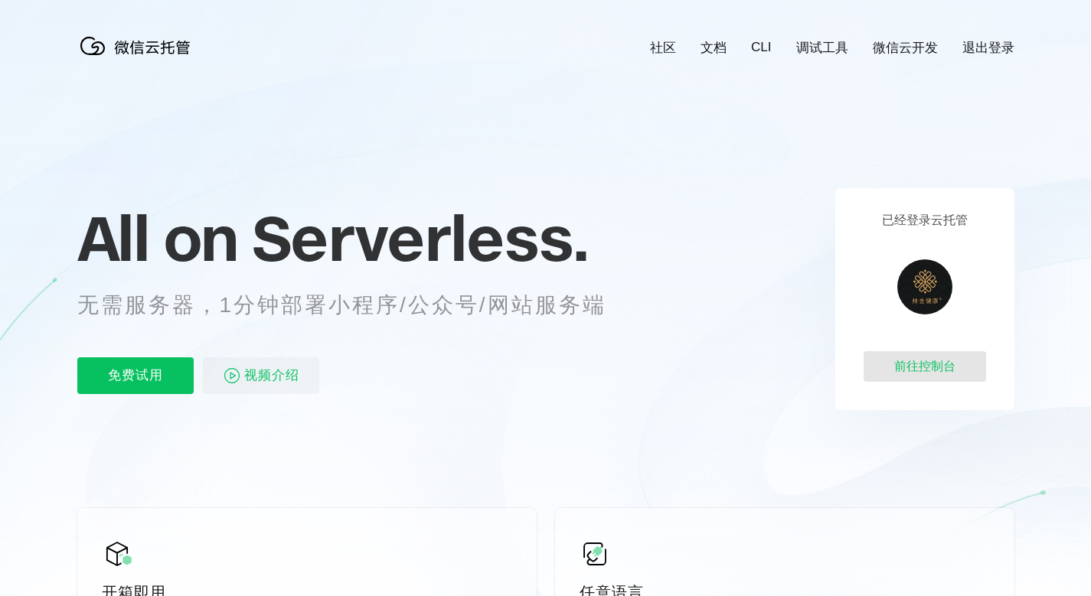
click at [898, 372] on div "前往控制台" at bounding box center [924, 366] width 122 height 31
click at [902, 364] on div "前往控制台" at bounding box center [924, 366] width 122 height 31
click at [900, 45] on link "微信云开发" at bounding box center [905, 48] width 65 height 18
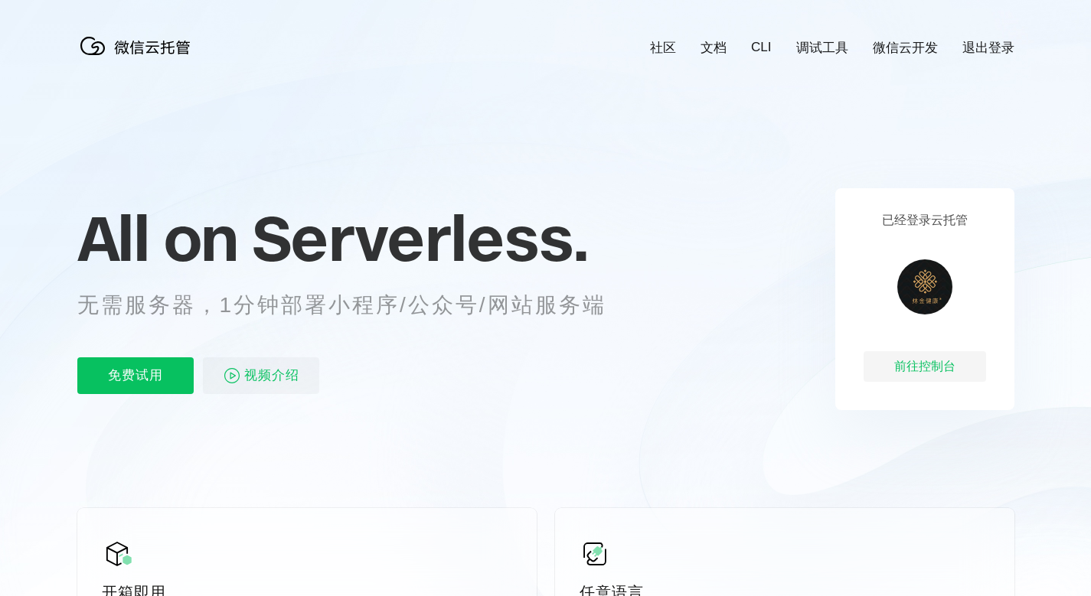
scroll to position [0, 2722]
click at [902, 47] on link "微信云开发" at bounding box center [905, 48] width 65 height 18
click at [926, 360] on div "前往控制台" at bounding box center [924, 366] width 122 height 31
